Goal: Information Seeking & Learning: Check status

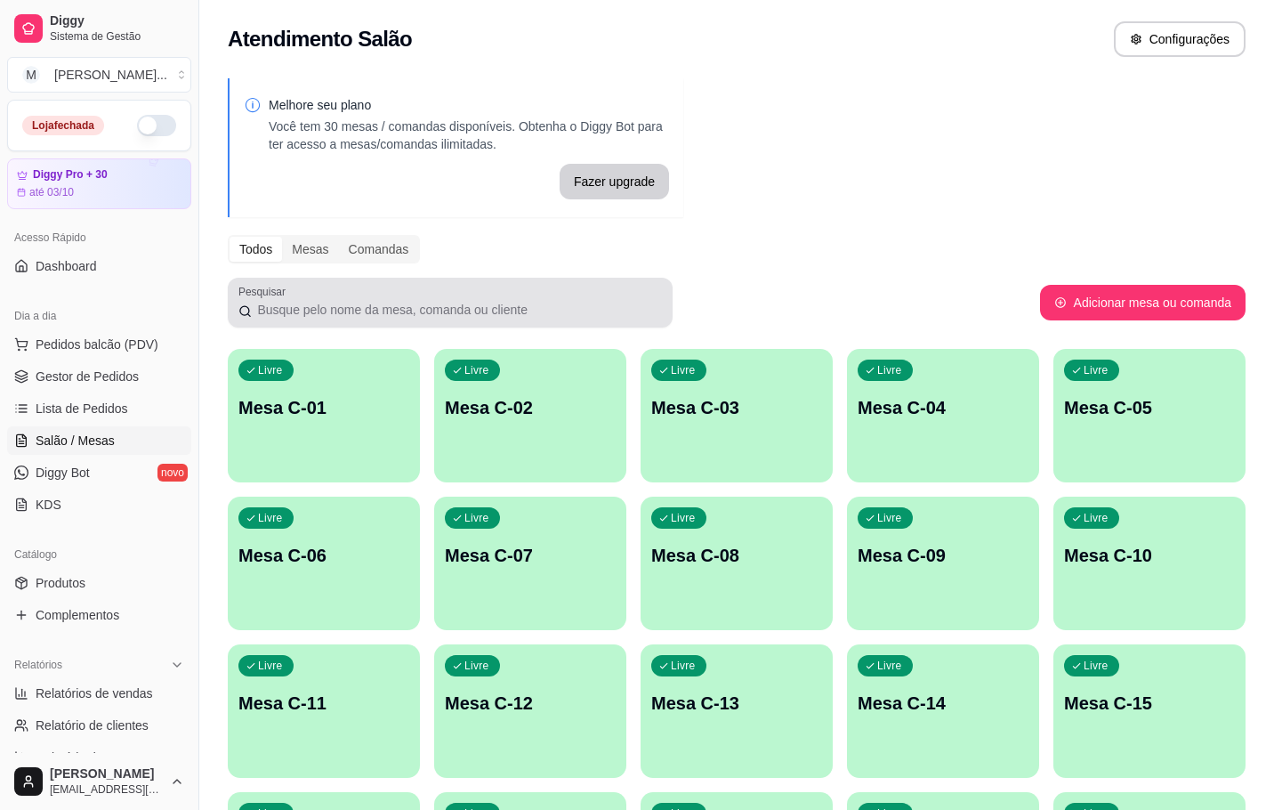
scroll to position [216, 0]
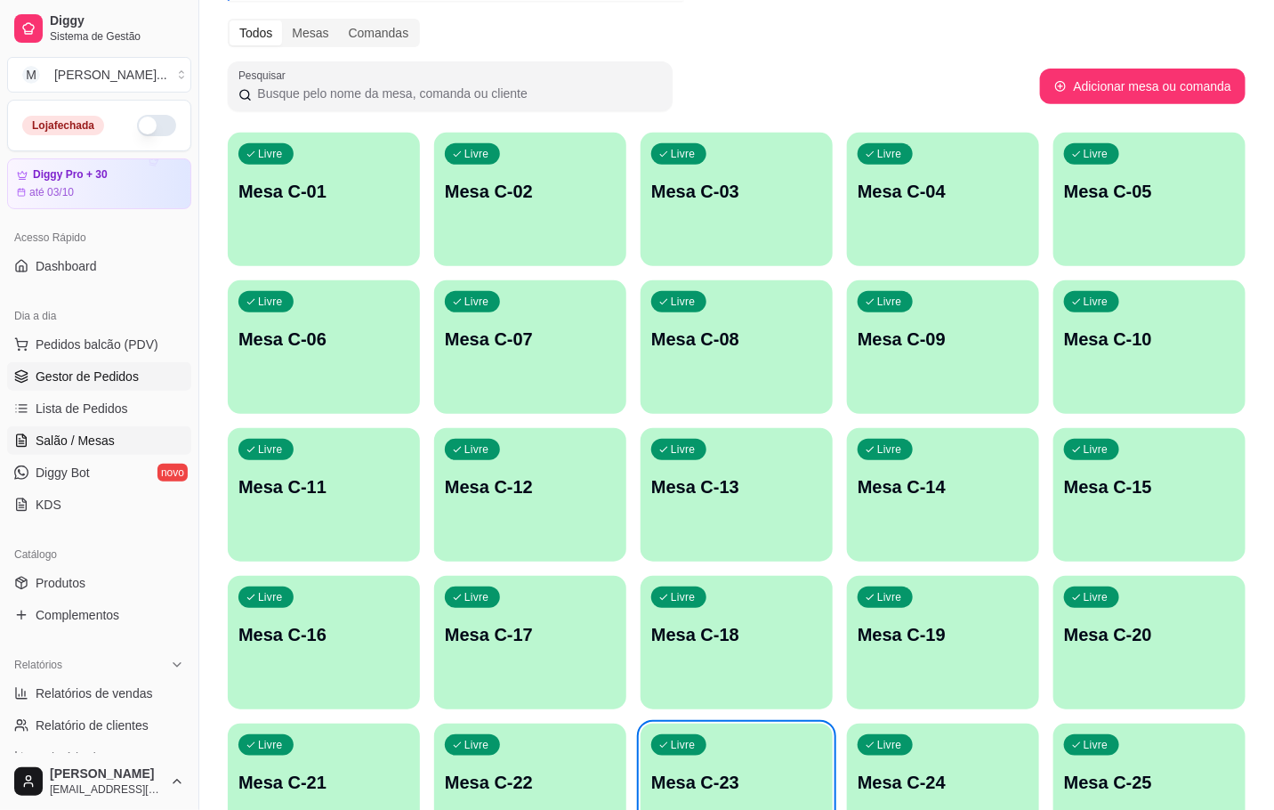
click at [101, 390] on link "Gestor de Pedidos" at bounding box center [99, 376] width 184 height 28
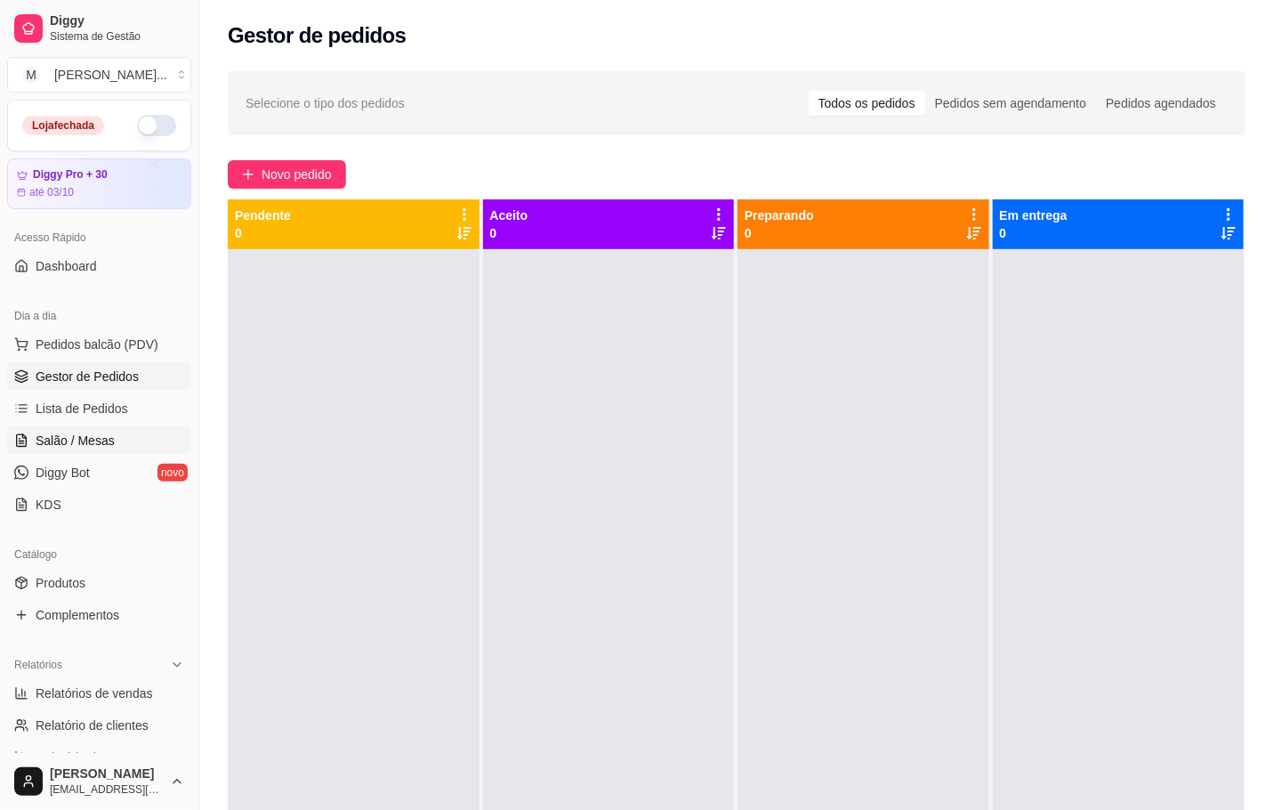
click at [73, 449] on span "Salão / Mesas" at bounding box center [75, 441] width 79 height 18
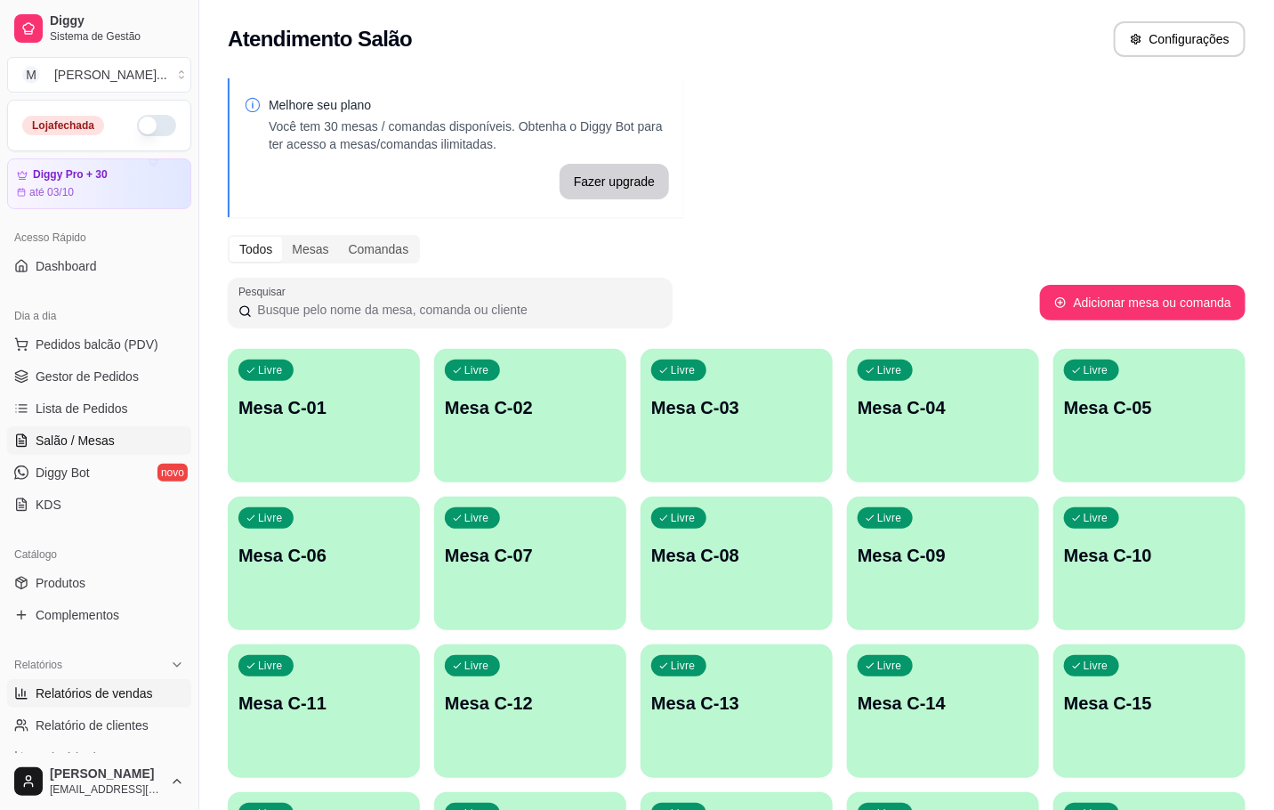
click at [51, 707] on link "Relatórios de vendas" at bounding box center [99, 693] width 184 height 28
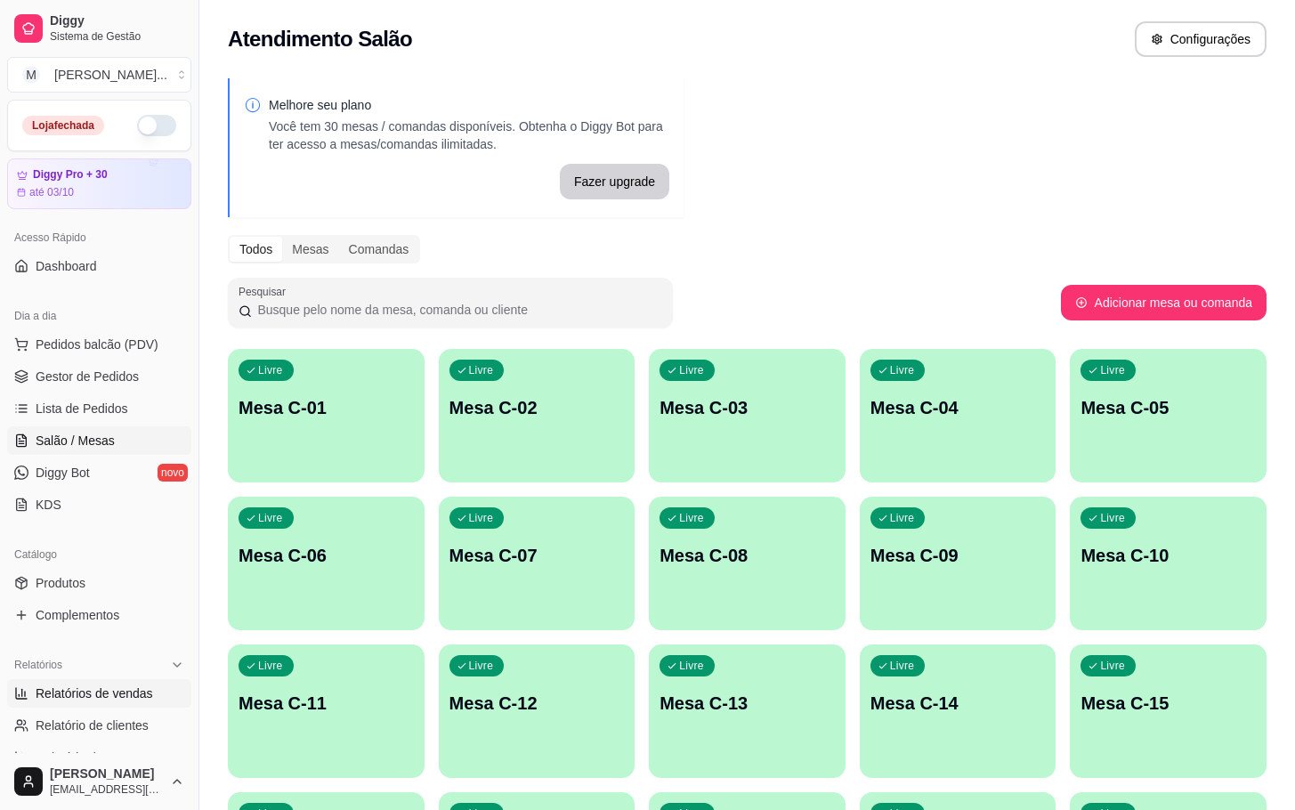
select select "ALL"
select select "0"
